Goal: Transaction & Acquisition: Purchase product/service

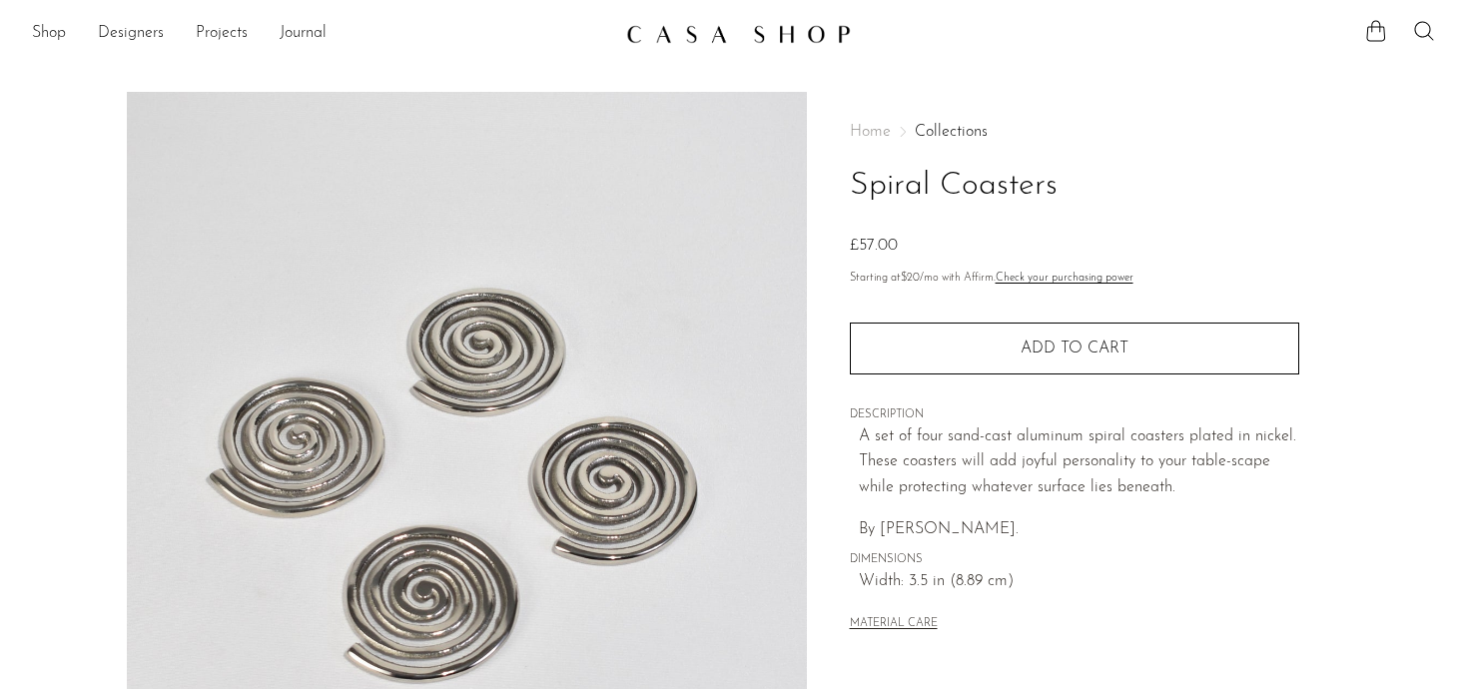
click at [781, 30] on img at bounding box center [738, 34] width 225 height 20
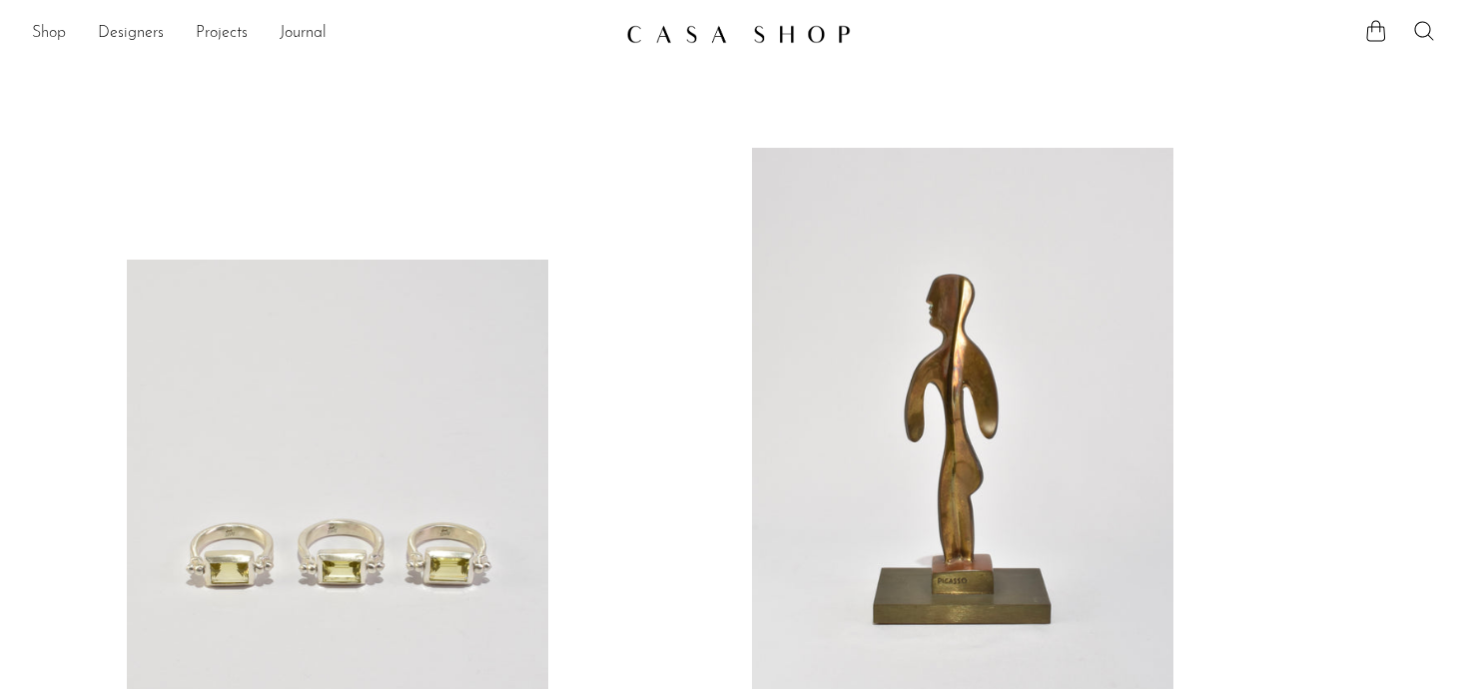
click at [56, 34] on link "Shop" at bounding box center [49, 34] width 34 height 26
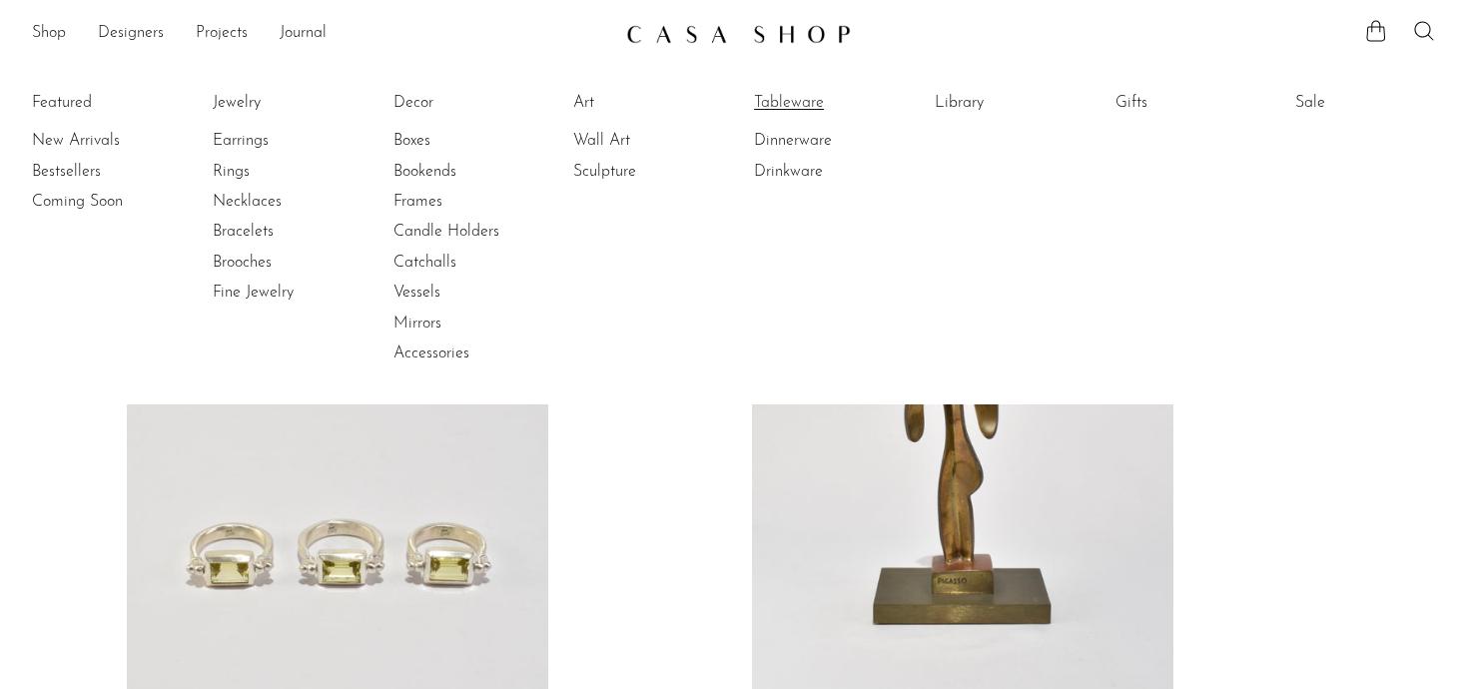
click at [787, 97] on link "Tableware" at bounding box center [829, 103] width 150 height 22
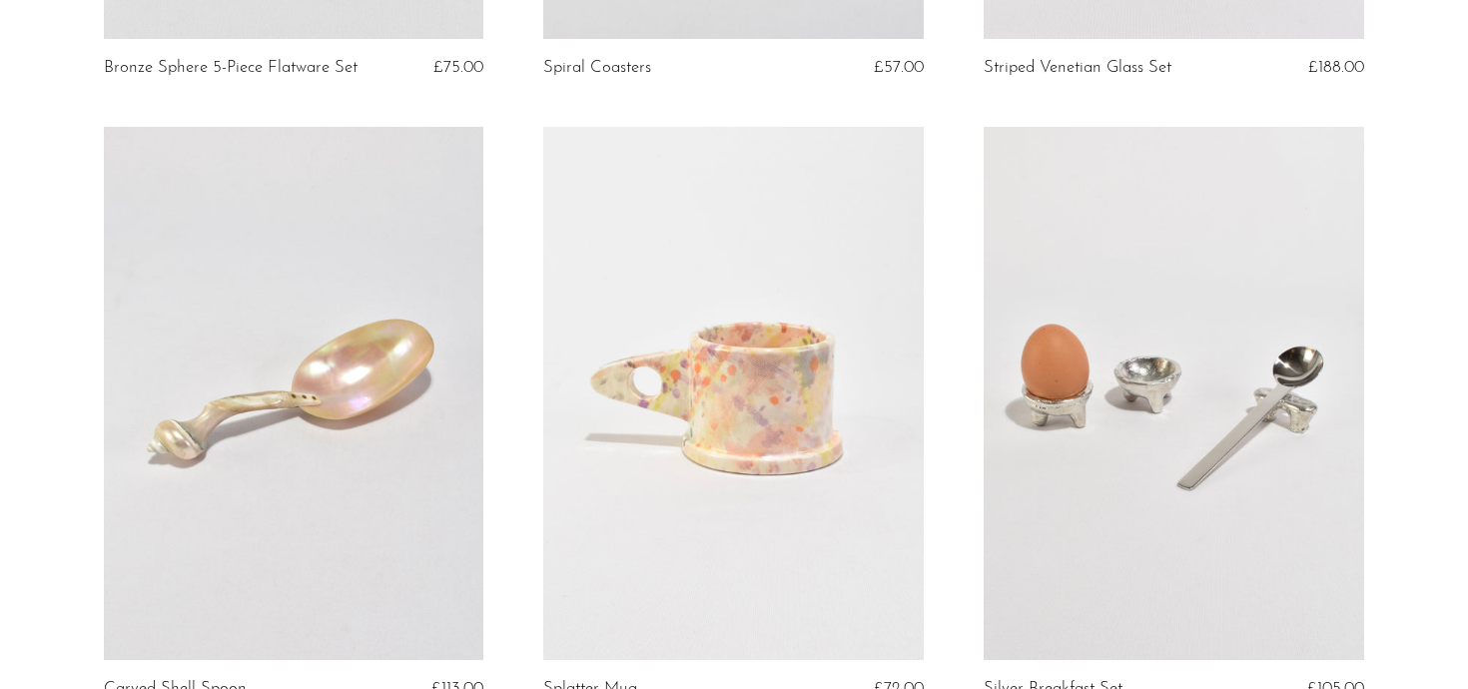
scroll to position [840, 0]
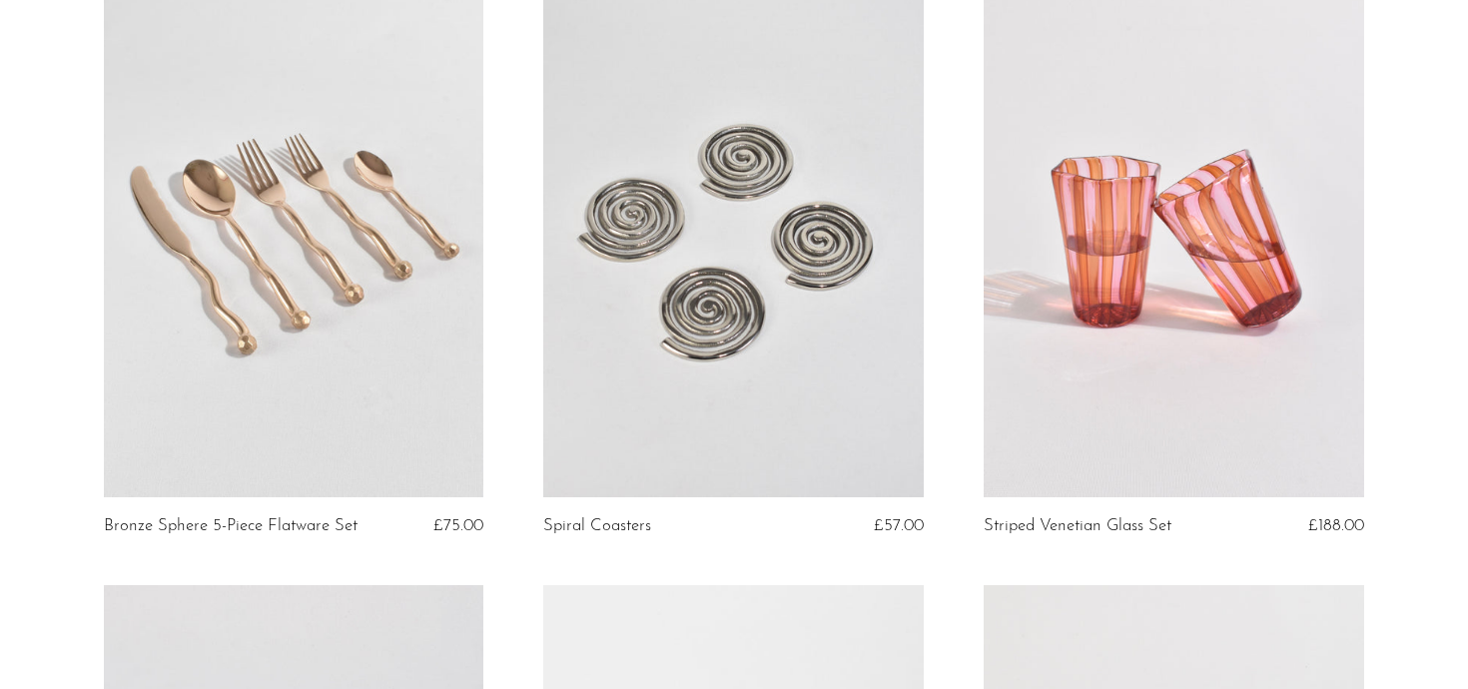
click at [764, 106] on link at bounding box center [733, 231] width 380 height 532
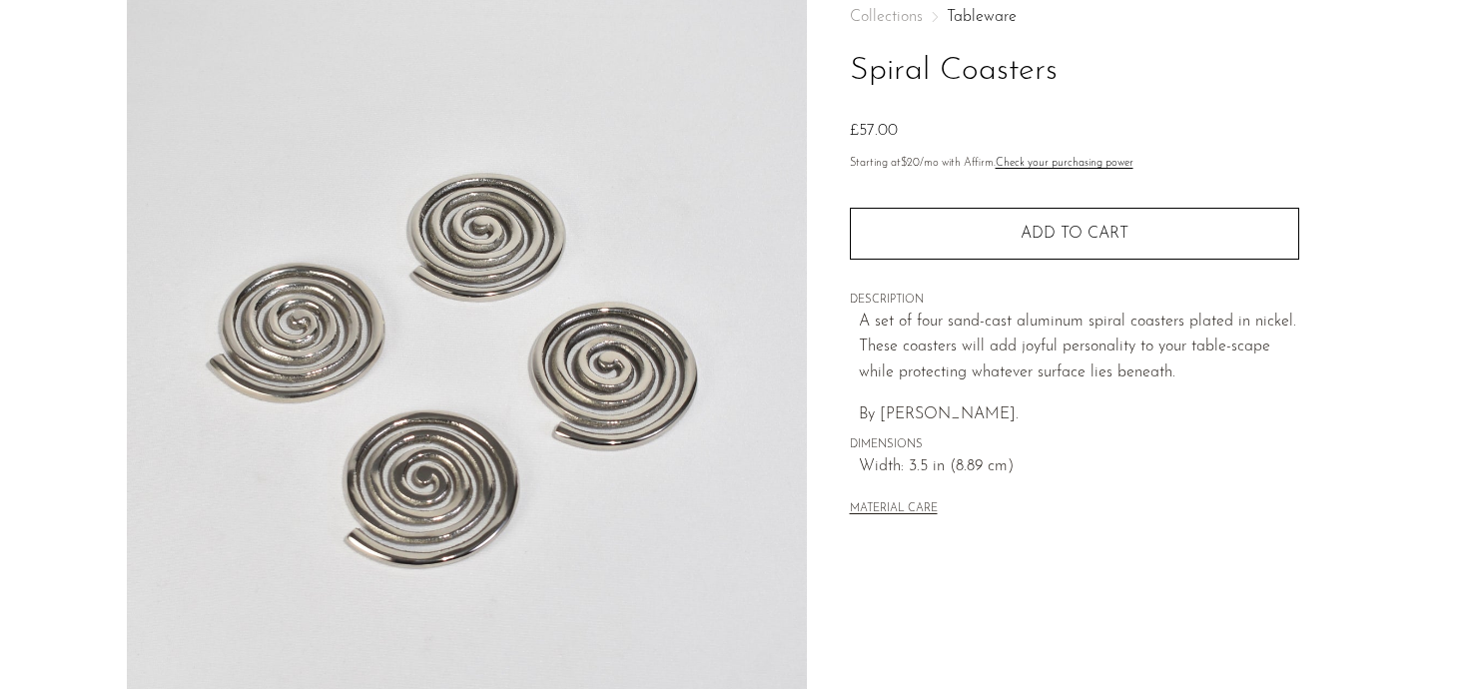
scroll to position [117, 0]
drag, startPoint x: 1022, startPoint y: 413, endPoint x: 883, endPoint y: 404, distance: 139.1
click at [883, 404] on span "By [PERSON_NAME]." at bounding box center [939, 412] width 160 height 16
copy span "[PERSON_NAME]"
